Goal: Register for event/course

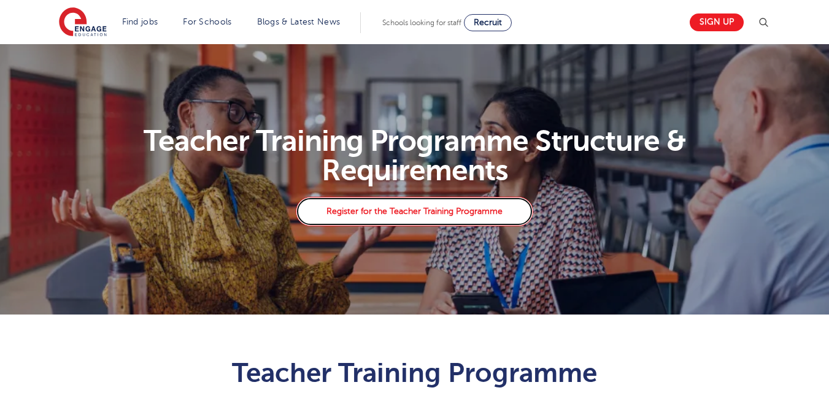
click at [430, 212] on link "Register for the Teacher Training Programme" at bounding box center [414, 211] width 237 height 29
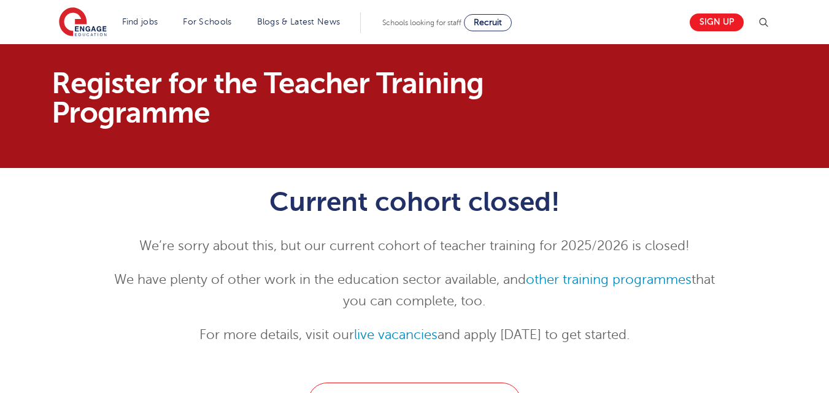
click at [619, 159] on section "Register for the Teacher Training Programme" at bounding box center [414, 106] width 829 height 124
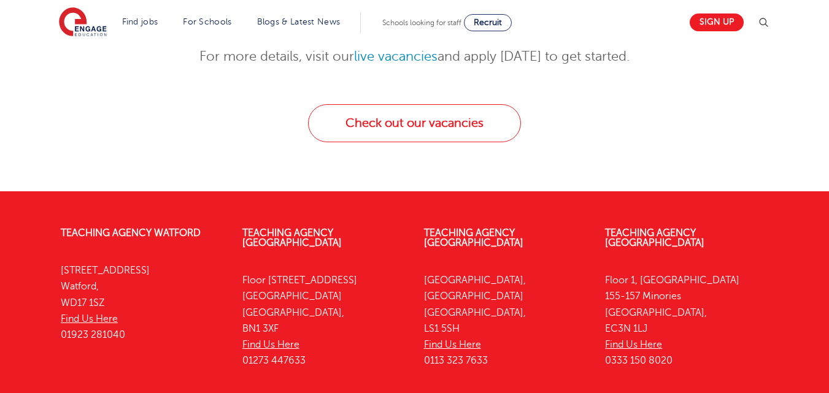
scroll to position [319, 0]
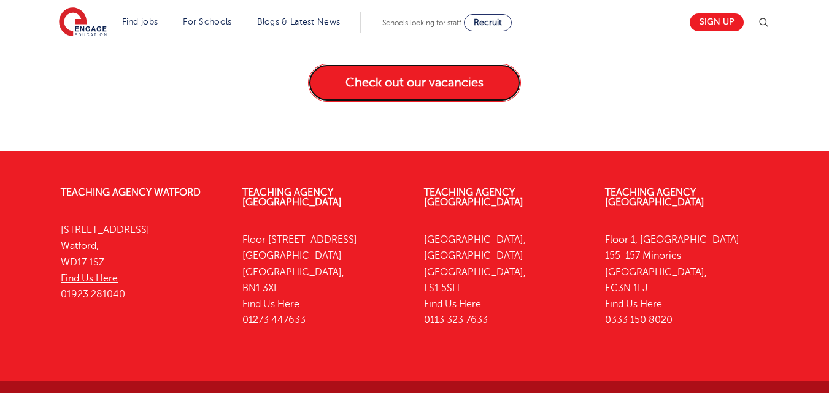
click at [479, 80] on link "Check out our vacancies" at bounding box center [414, 83] width 213 height 38
